Goal: Information Seeking & Learning: Check status

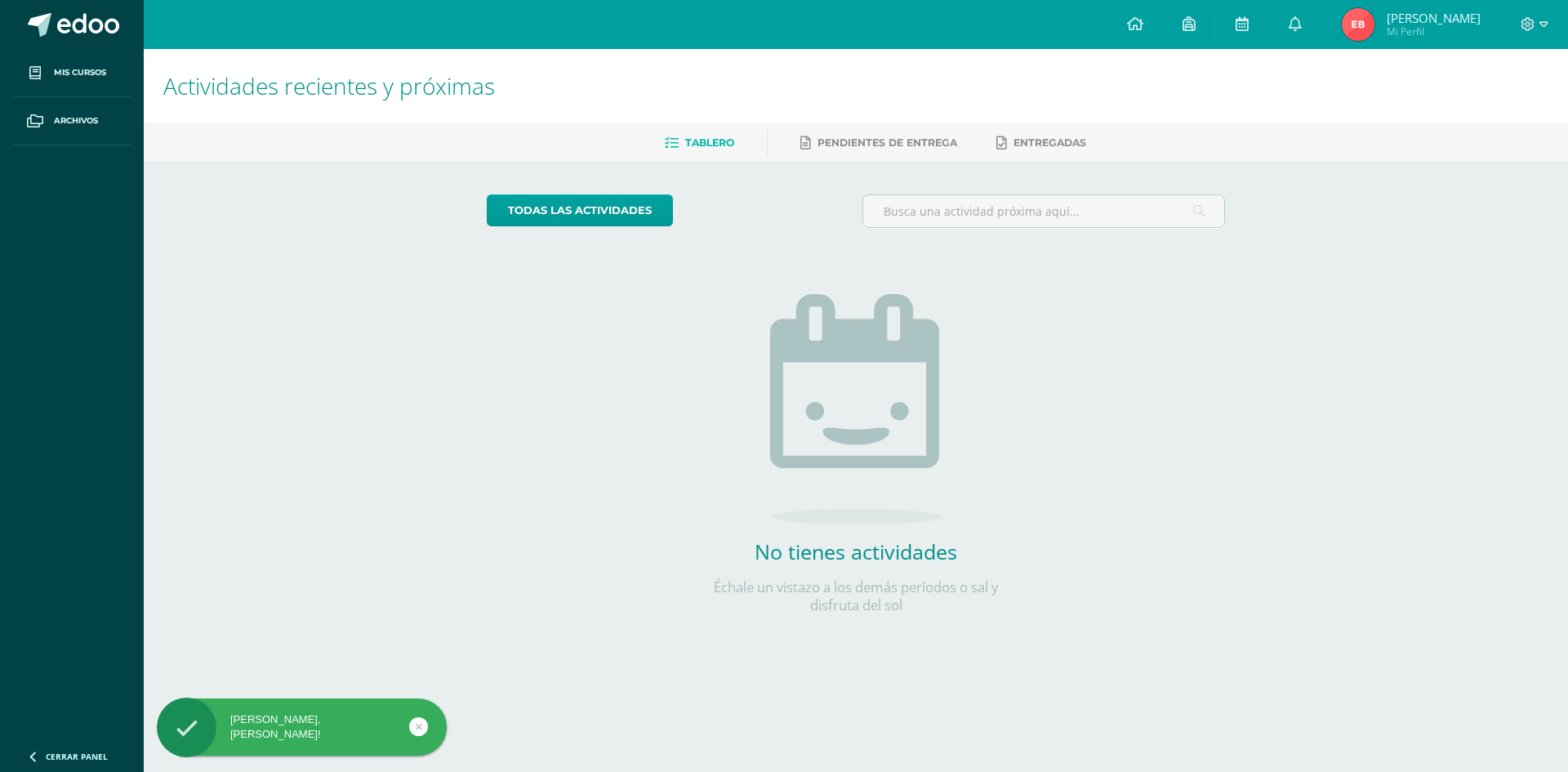
click at [1384, 10] on span "[PERSON_NAME] Mi Perfil" at bounding box center [1411, 24] width 145 height 32
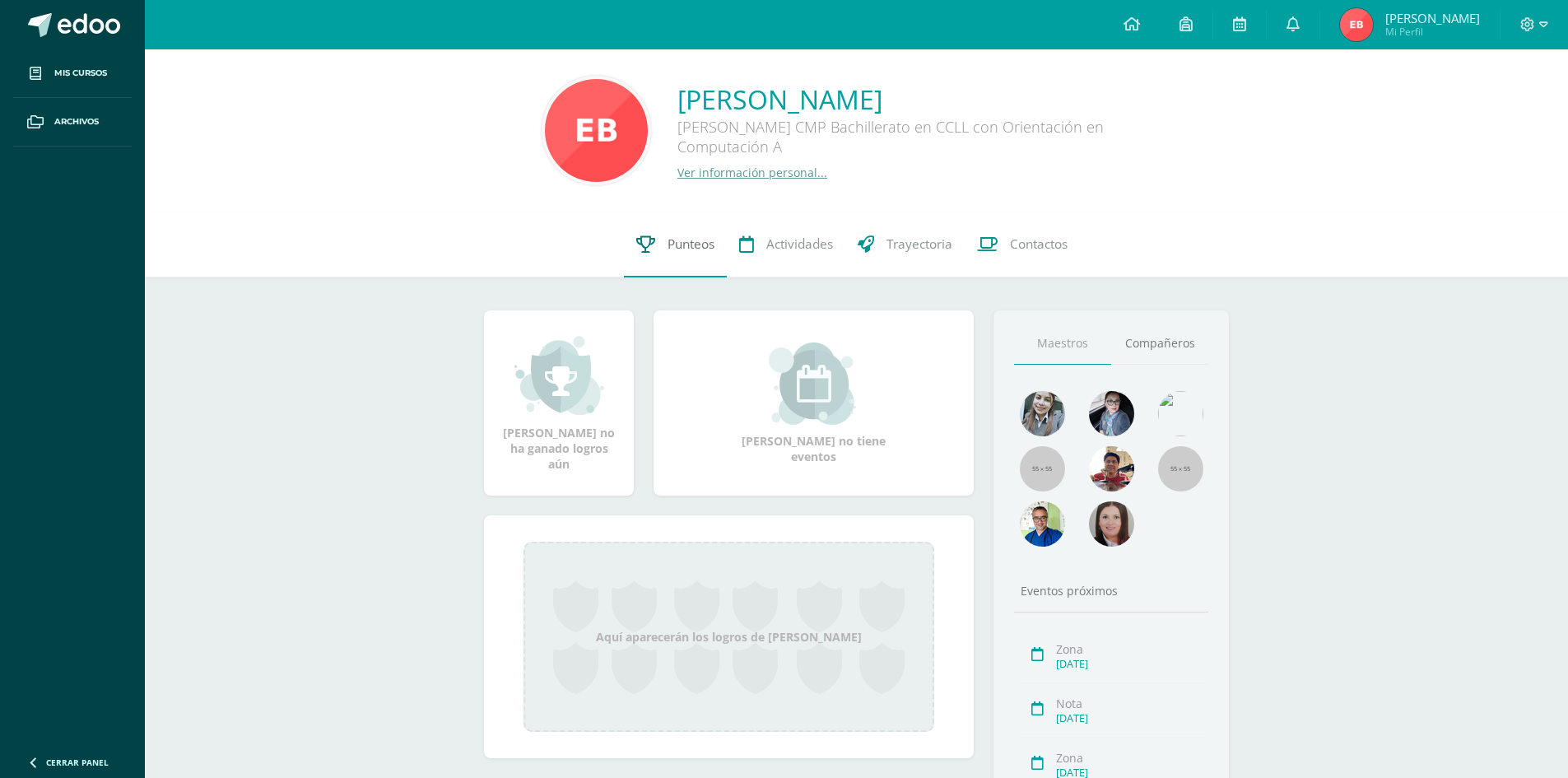
click at [661, 247] on link "Punteos" at bounding box center [675, 244] width 103 height 66
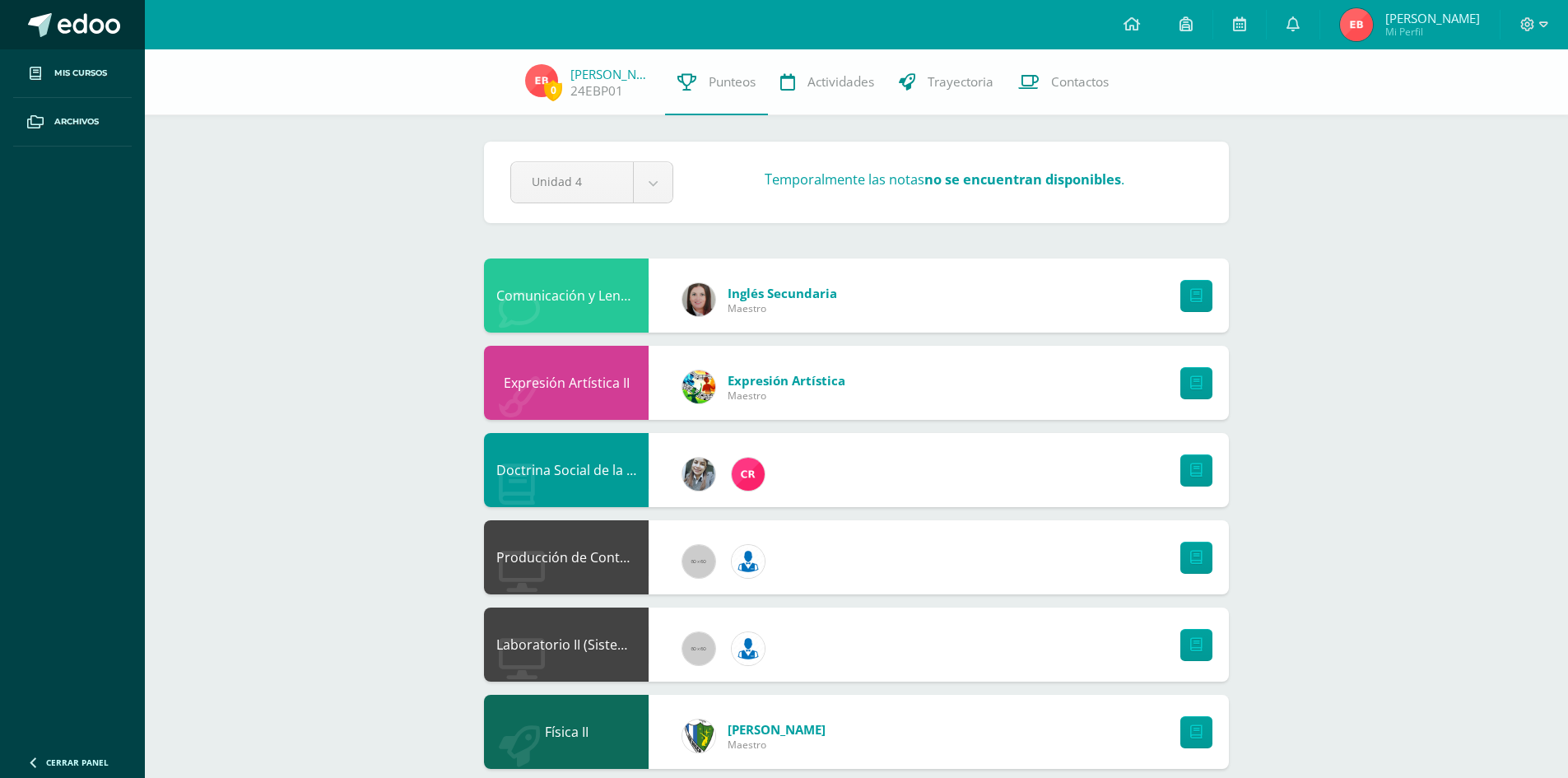
click at [78, 18] on span at bounding box center [88, 26] width 63 height 25
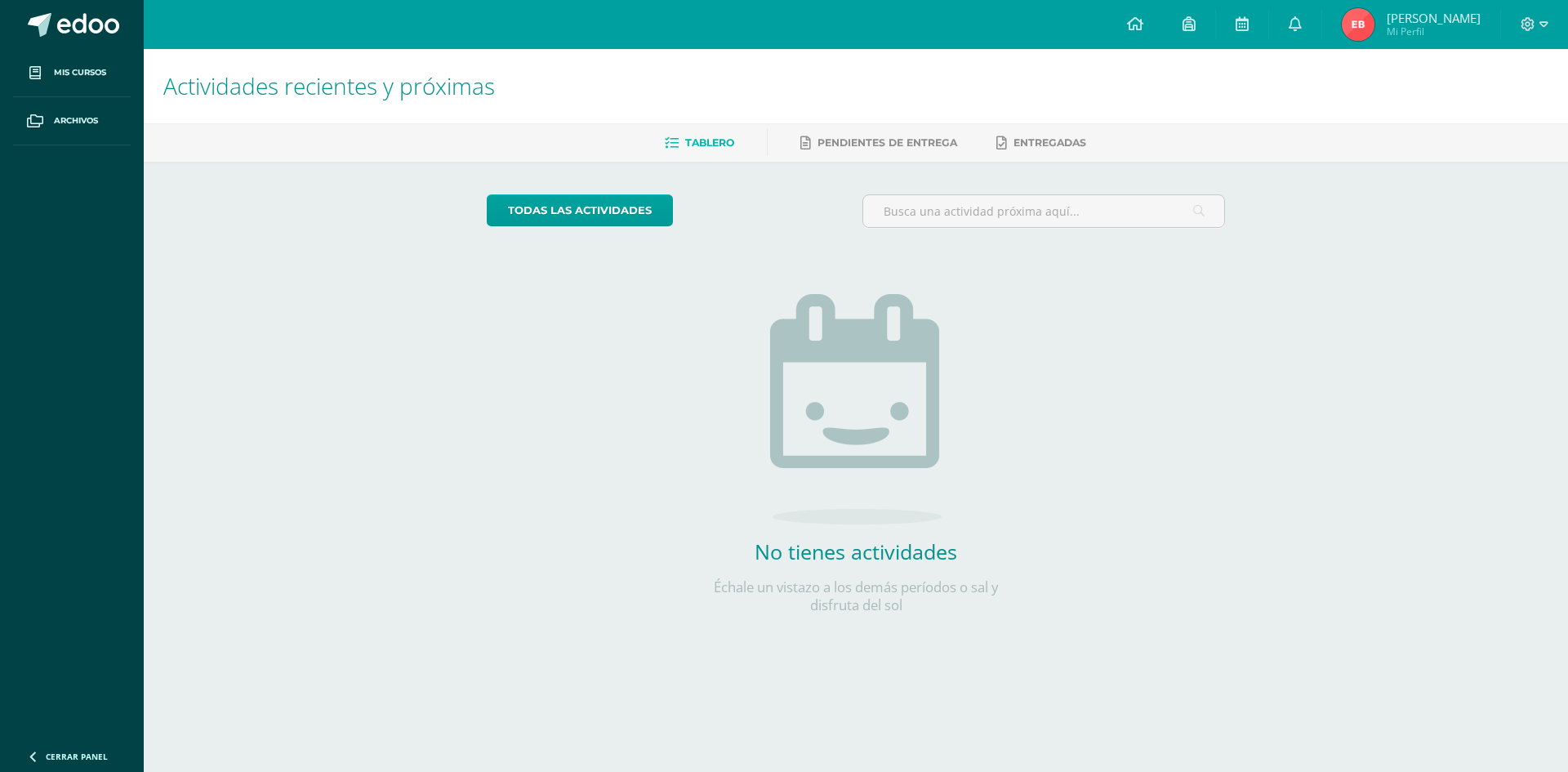
click at [1344, 31] on img at bounding box center [1358, 24] width 32 height 32
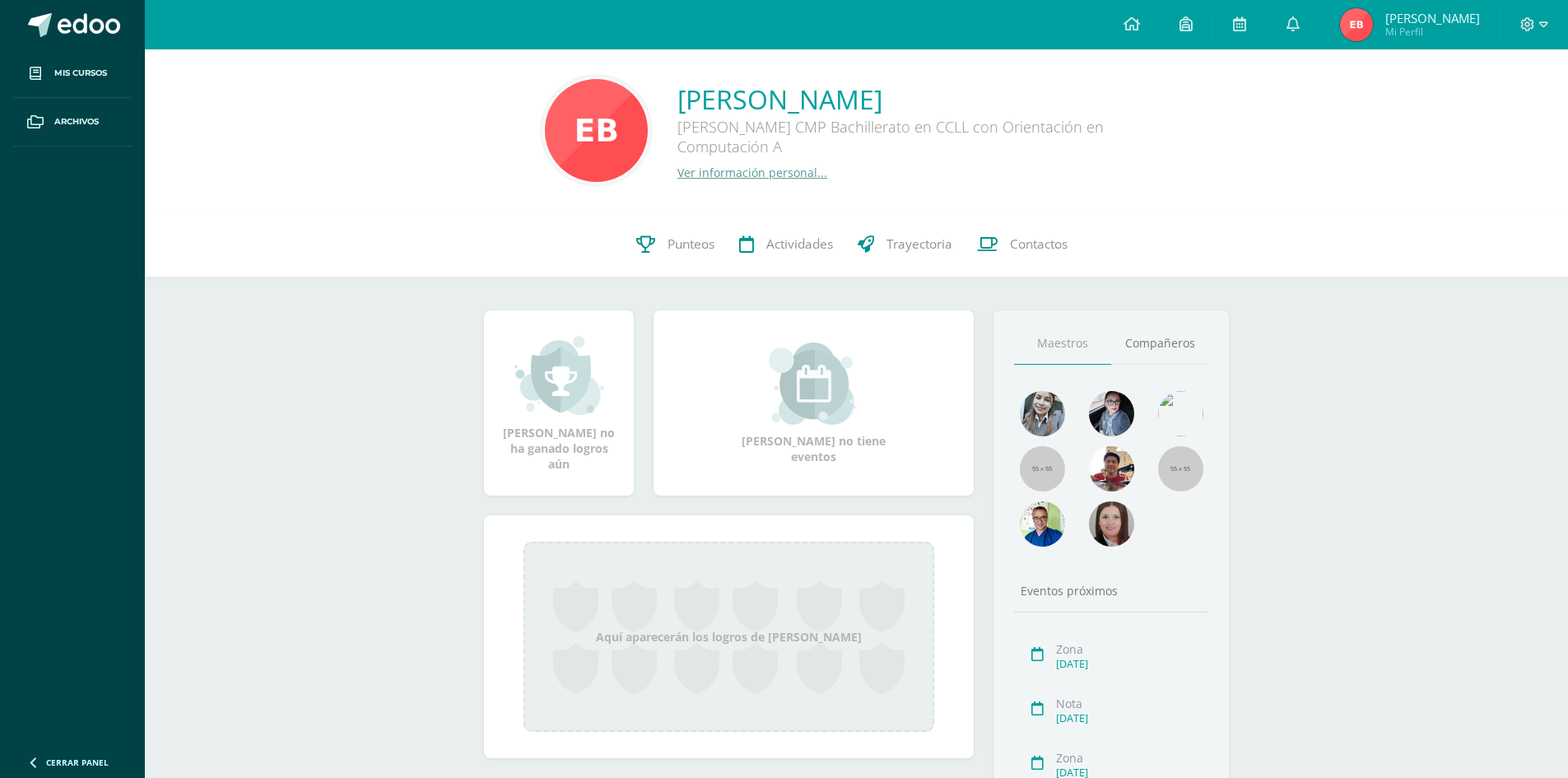
click at [478, 54] on div "[PERSON_NAME] Quinto Bachillerato CMP Bachillerato en CCLL con Orientación en C…" at bounding box center [856, 130] width 1423 height 162
